Goal: Transaction & Acquisition: Download file/media

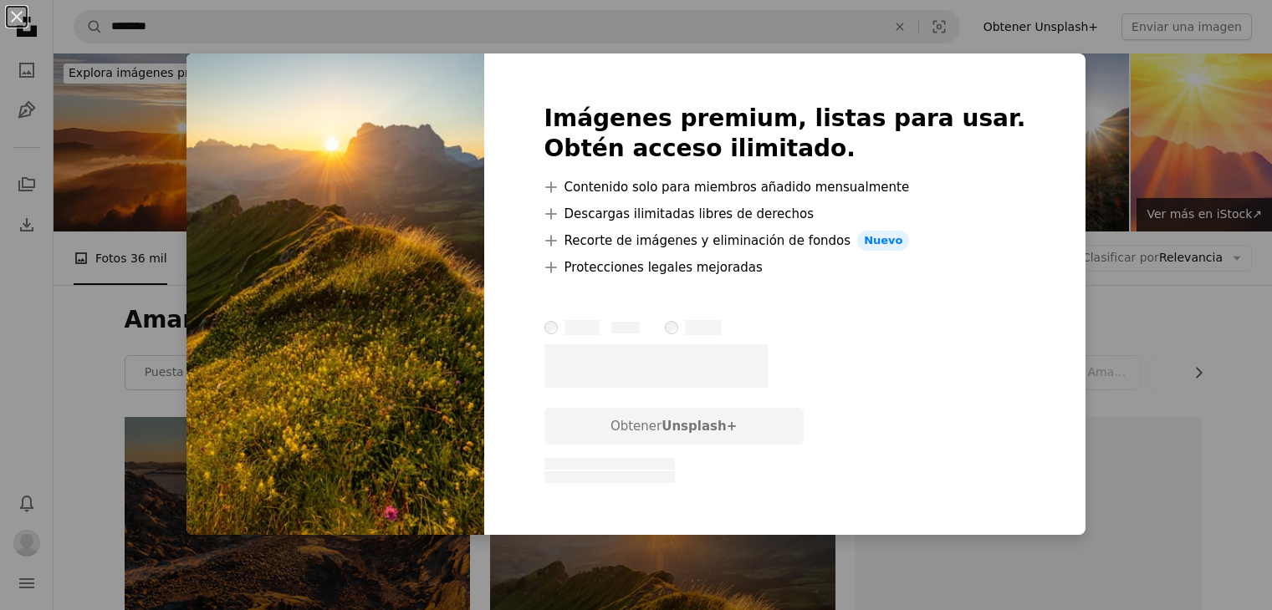
scroll to position [334, 0]
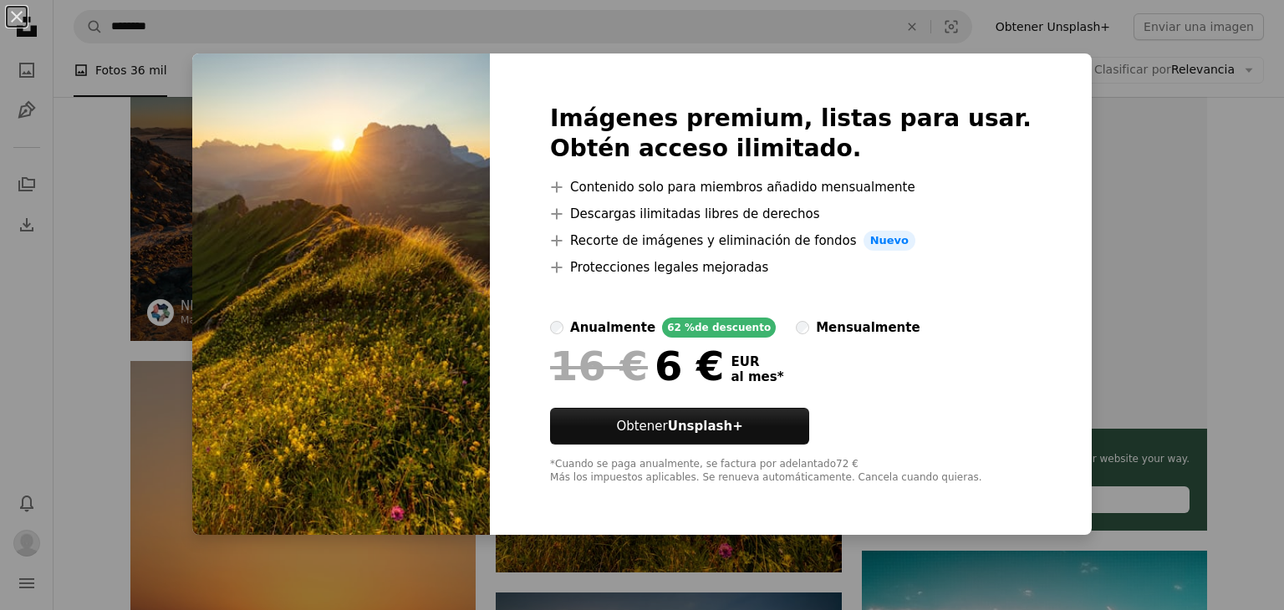
click at [1069, 110] on div "An X shape Imágenes premium, listas para usar. Obtén acceso ilimitado. A plus s…" at bounding box center [642, 305] width 1284 height 610
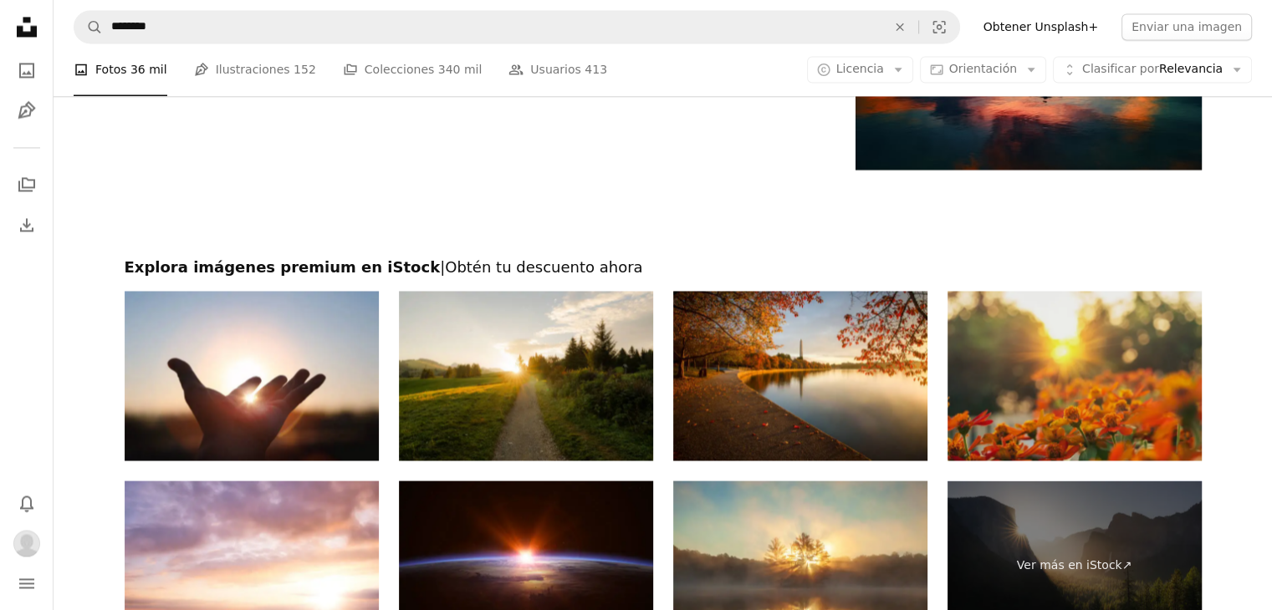
scroll to position [2842, 0]
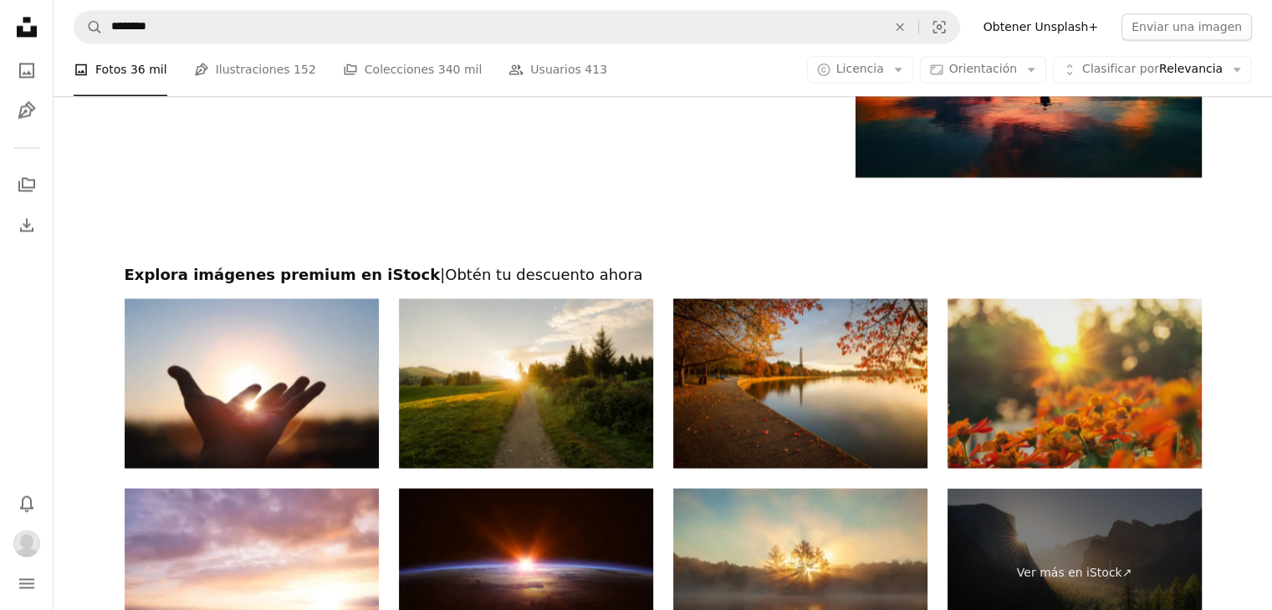
click at [1145, 342] on img at bounding box center [1074, 383] width 254 height 170
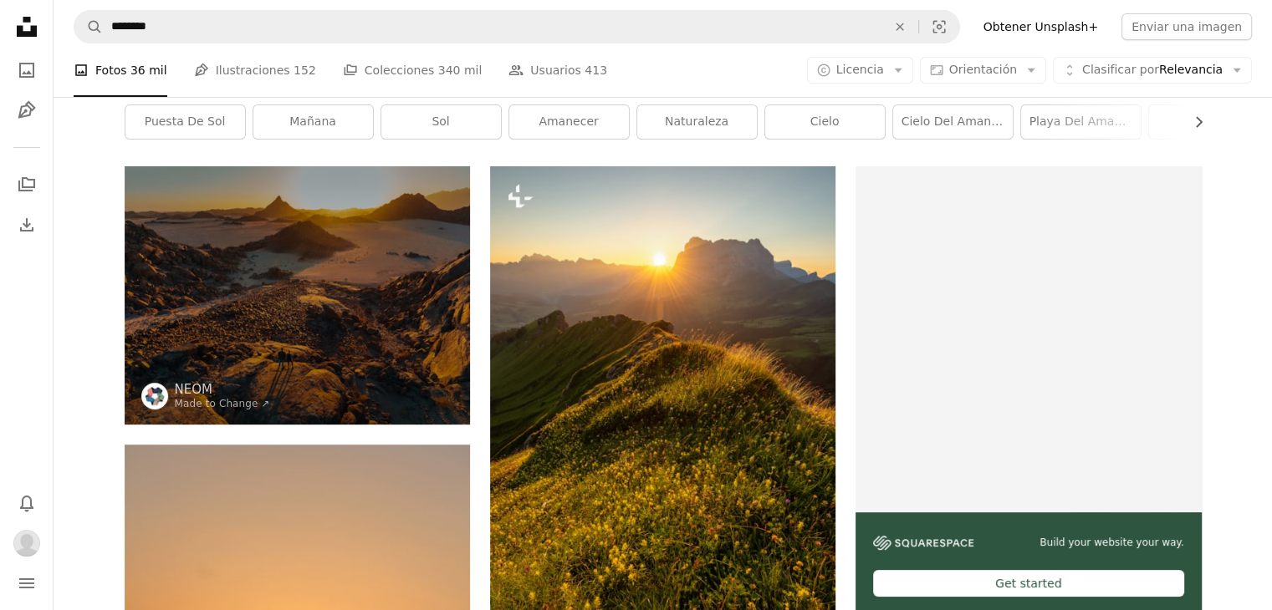
scroll to position [0, 0]
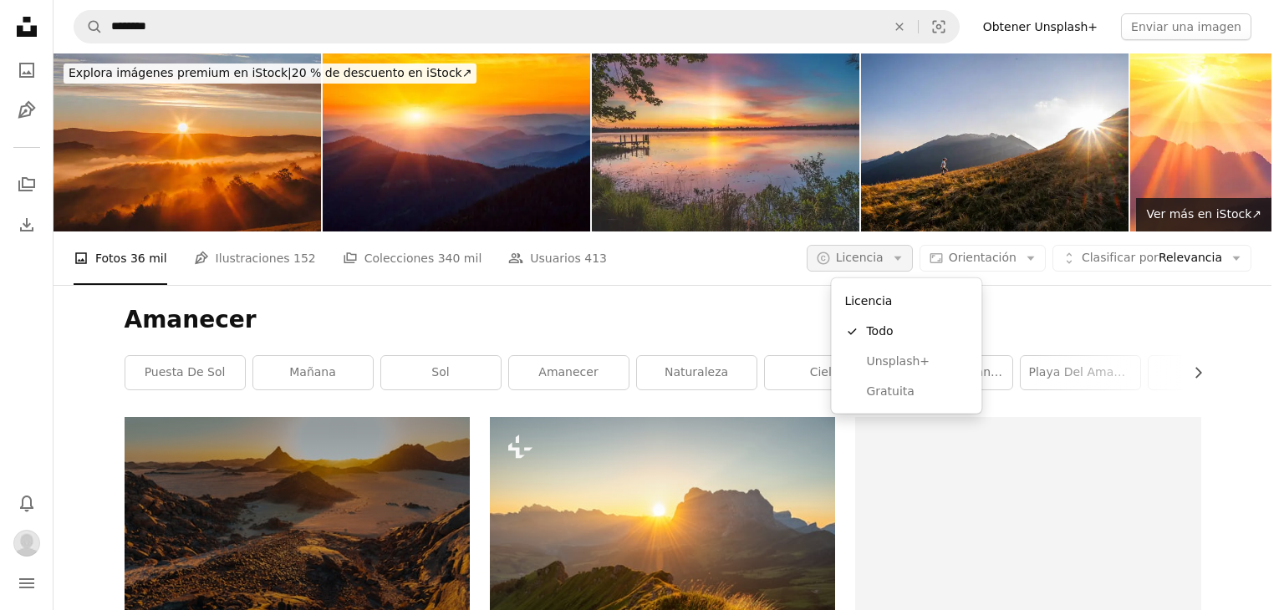
click at [905, 257] on icon "Arrow down" at bounding box center [897, 258] width 15 height 15
click at [903, 392] on span "Gratuita" at bounding box center [917, 392] width 102 height 17
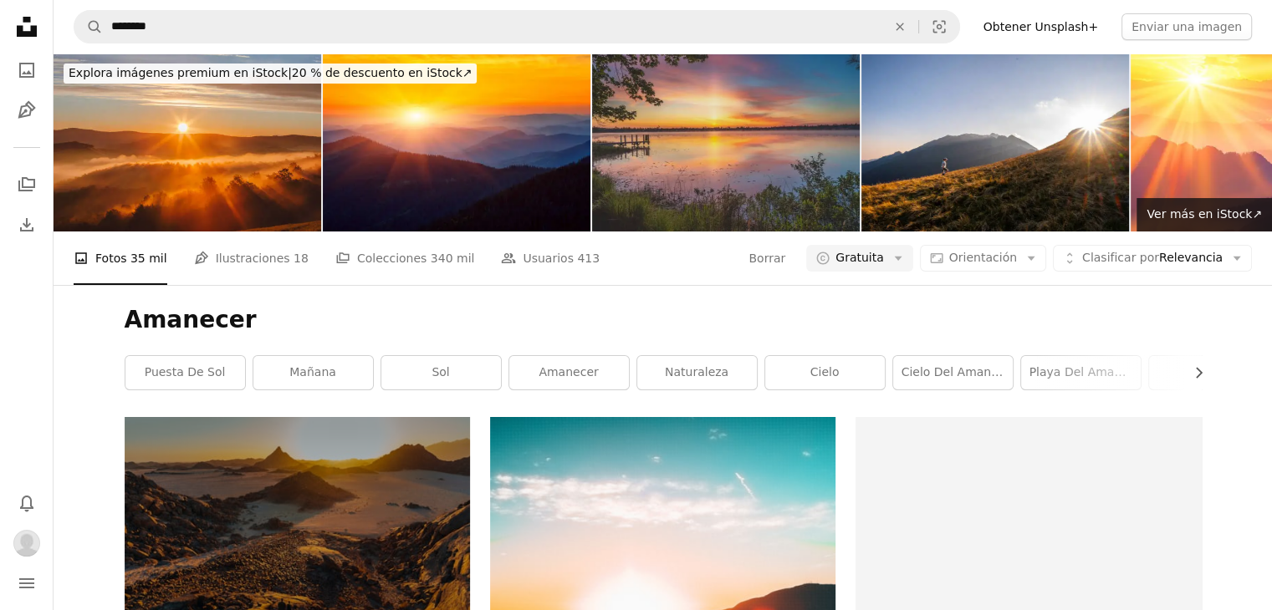
click at [692, 155] on img at bounding box center [726, 143] width 268 height 178
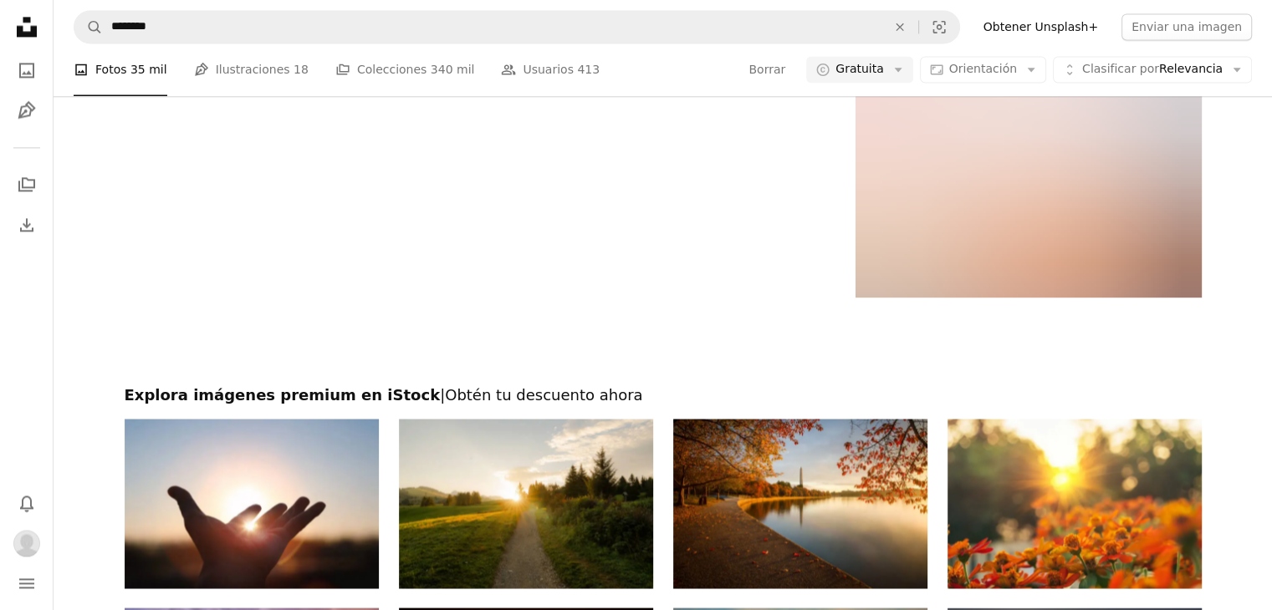
scroll to position [2508, 0]
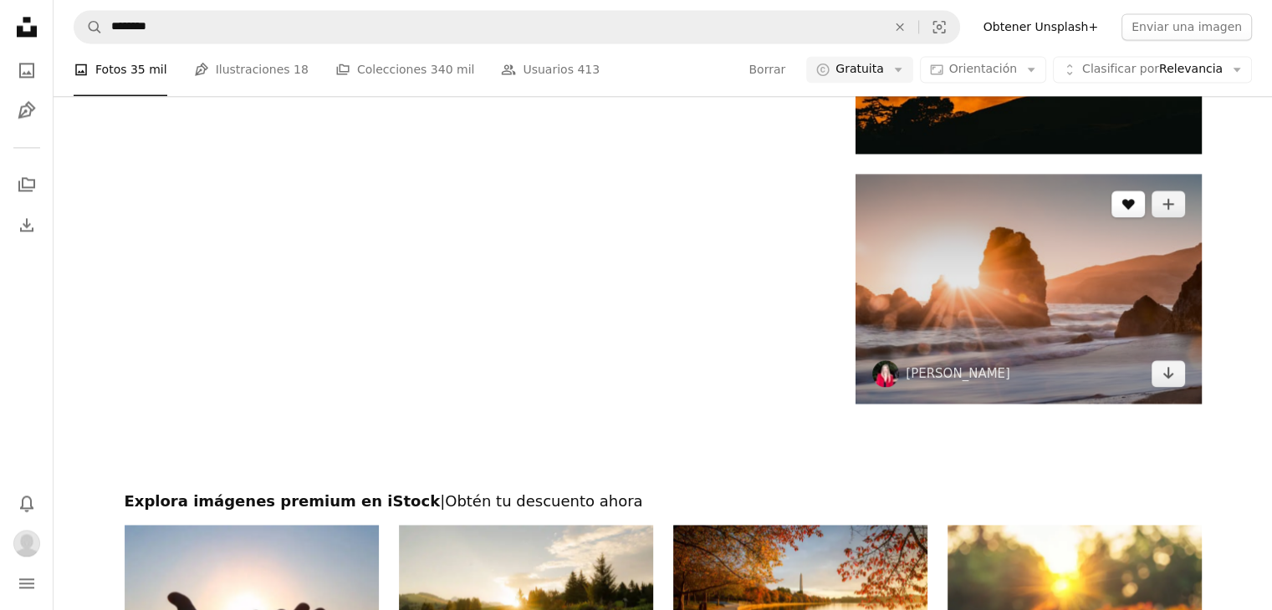
click at [1129, 212] on button "A heart" at bounding box center [1127, 204] width 33 height 27
click at [1165, 380] on icon "Arrow pointing down" at bounding box center [1167, 373] width 13 height 20
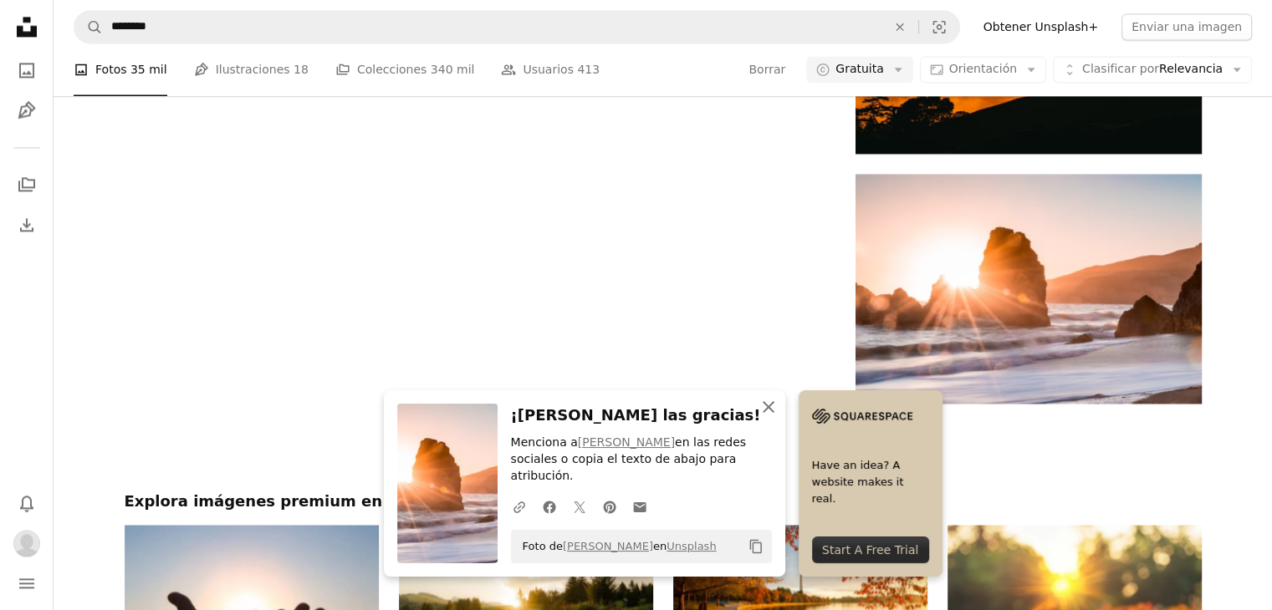
click at [762, 417] on icon "An X shape" at bounding box center [768, 407] width 20 height 20
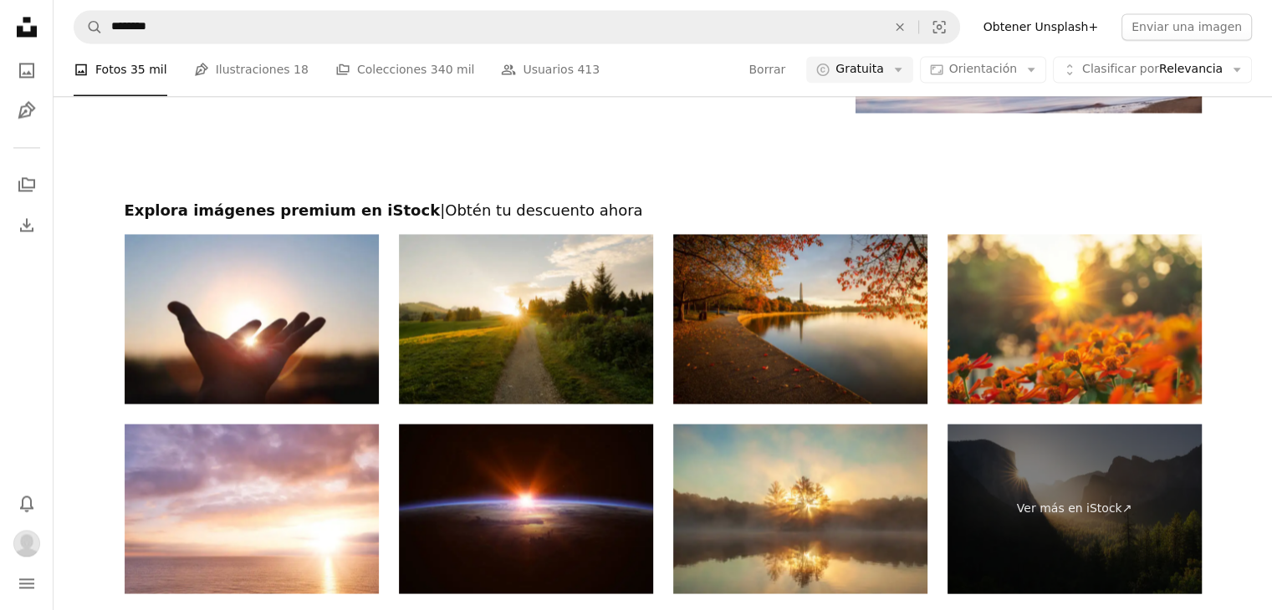
scroll to position [2842, 0]
